Goal: Obtain resource: Download file/media

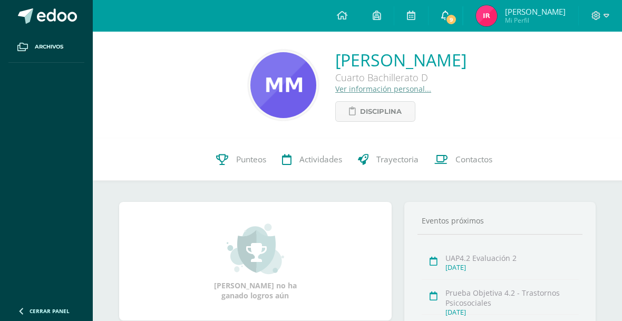
click at [450, 18] on icon at bounding box center [445, 15] width 8 height 9
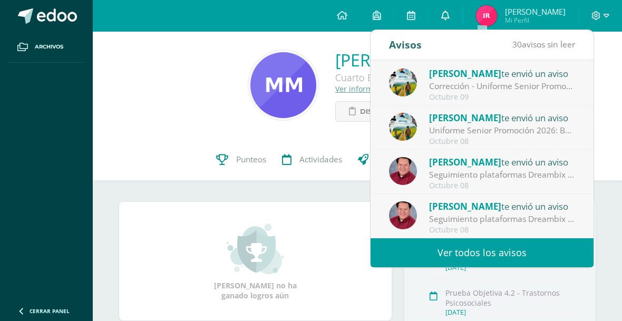
scroll to position [176, 0]
click at [450, 20] on icon at bounding box center [445, 15] width 8 height 9
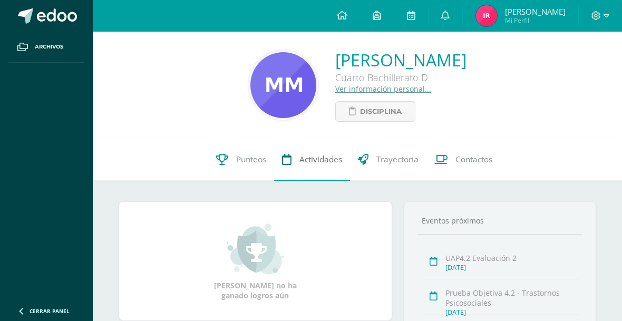
click at [306, 141] on link "Actividades" at bounding box center [312, 160] width 76 height 42
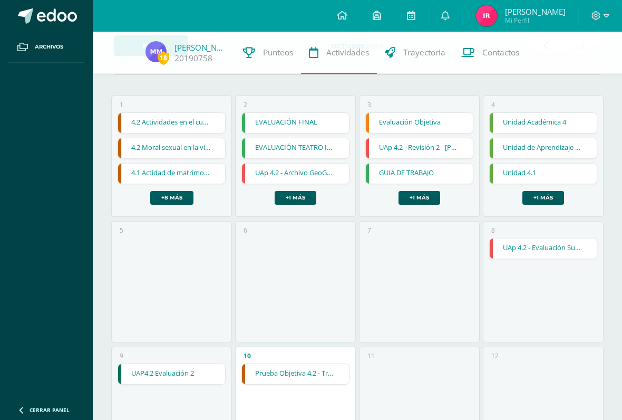
scroll to position [55, 0]
click at [422, 176] on link "GUIA DE TRABAJO" at bounding box center [419, 174] width 106 height 20
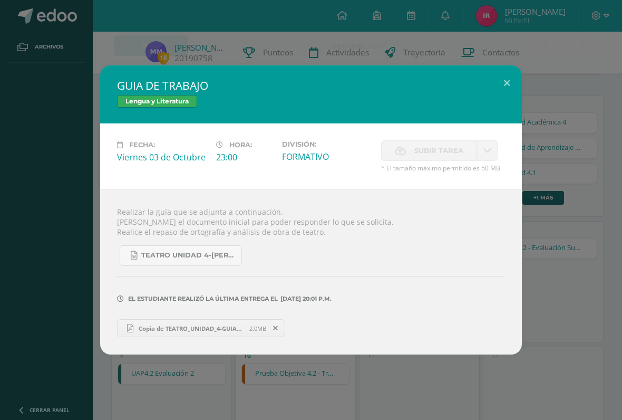
click at [218, 321] on span "Copia de TEATRO_UNIDAD_4-GUIA_bach.pdf" at bounding box center [191, 328] width 116 height 8
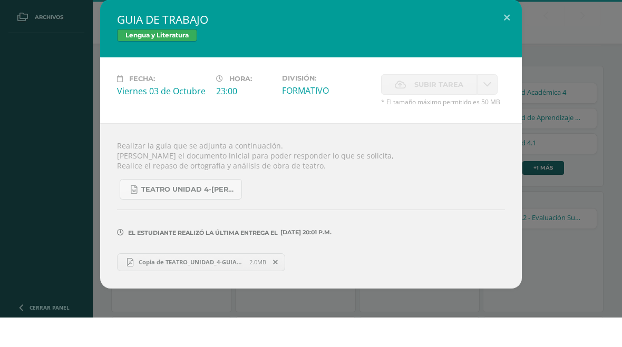
scroll to position [85, 0]
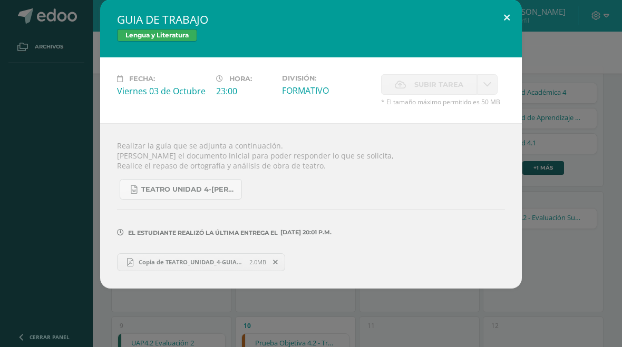
click at [505, 18] on button at bounding box center [507, 17] width 30 height 36
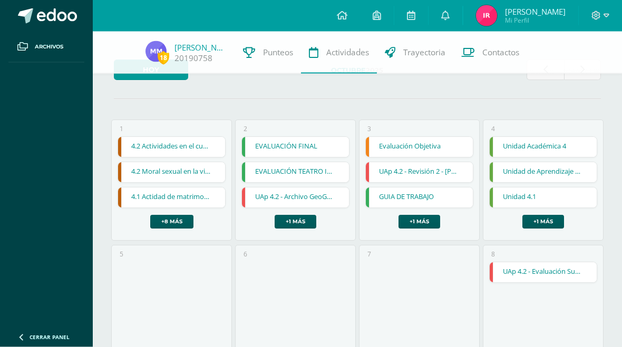
scroll to position [31, 0]
click at [423, 223] on link "+1 más" at bounding box center [420, 222] width 42 height 14
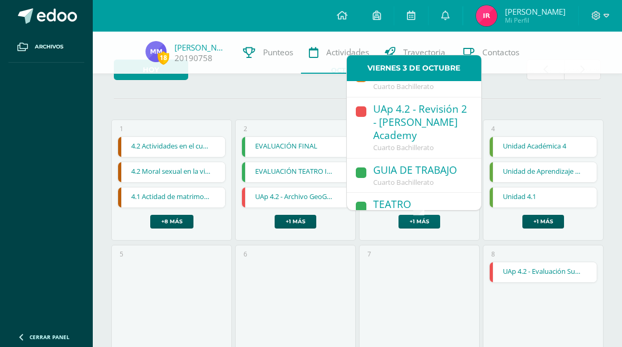
scroll to position [18, 0]
click at [432, 199] on div "TEATRO" at bounding box center [422, 206] width 98 height 14
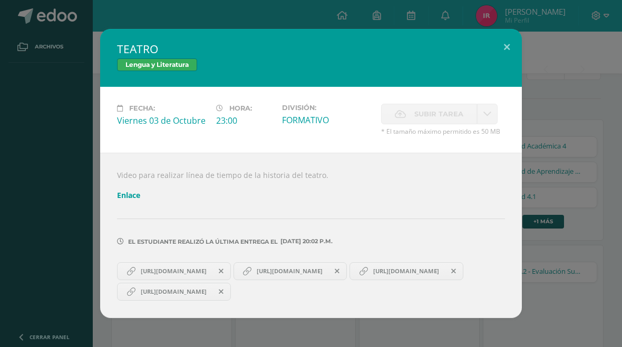
click at [219, 280] on link "[URL][DOMAIN_NAME]" at bounding box center [174, 272] width 114 height 18
